Goal: Task Accomplishment & Management: Manage account settings

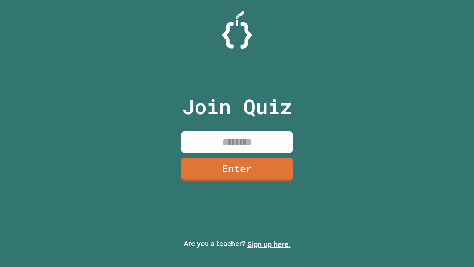
click at [269, 244] on link "Sign up here." at bounding box center [269, 244] width 43 height 9
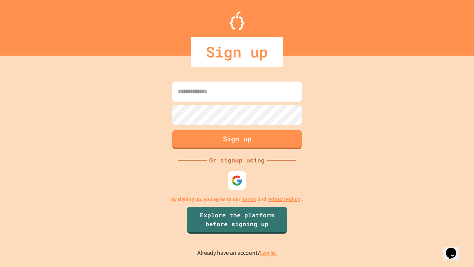
click at [269, 253] on link "Log in." at bounding box center [268, 253] width 17 height 8
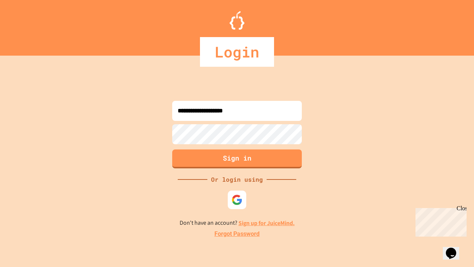
type input "**********"
